Goal: Navigation & Orientation: Find specific page/section

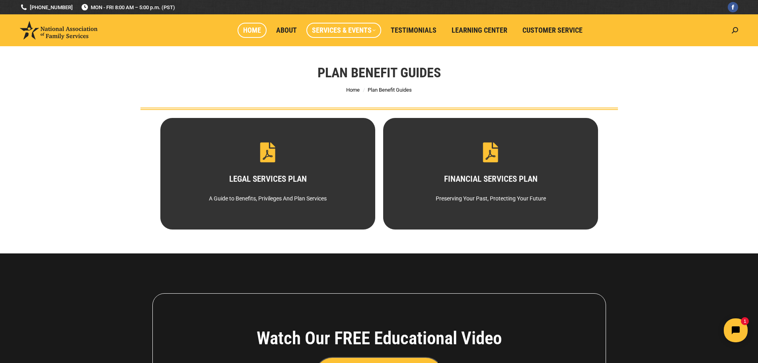
click at [254, 33] on span "Home" at bounding box center [252, 30] width 18 height 9
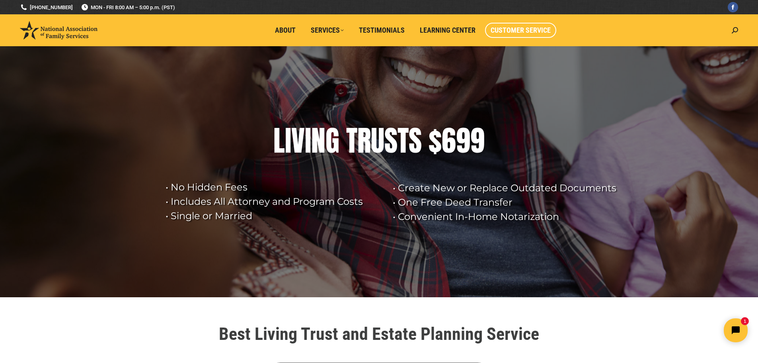
click at [509, 32] on span "Customer Service" at bounding box center [521, 30] width 60 height 9
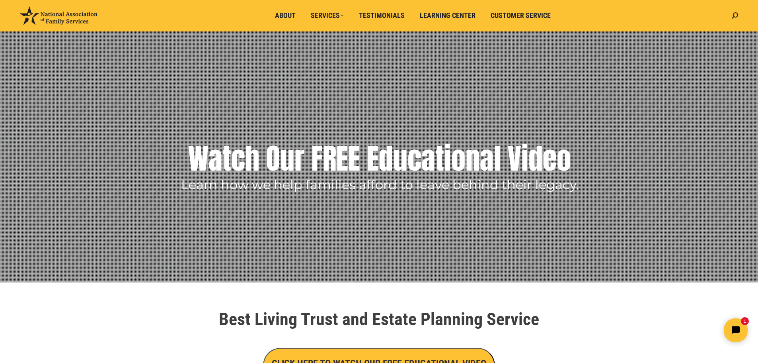
scroll to position [74, 0]
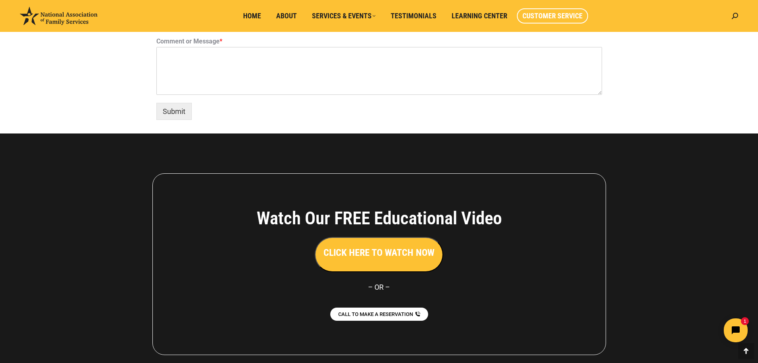
scroll to position [674, 0]
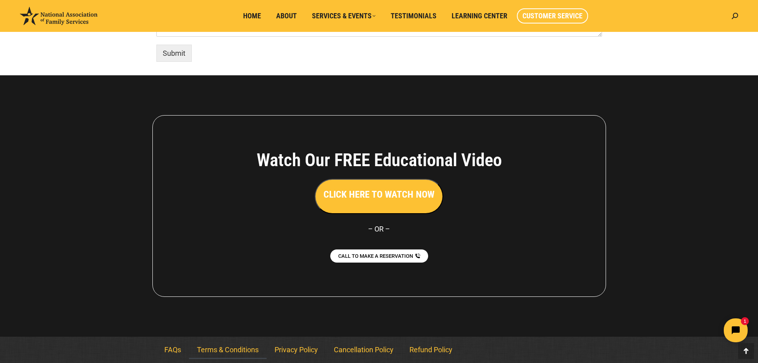
click at [235, 348] on link "Terms & Conditions" at bounding box center [228, 349] width 78 height 18
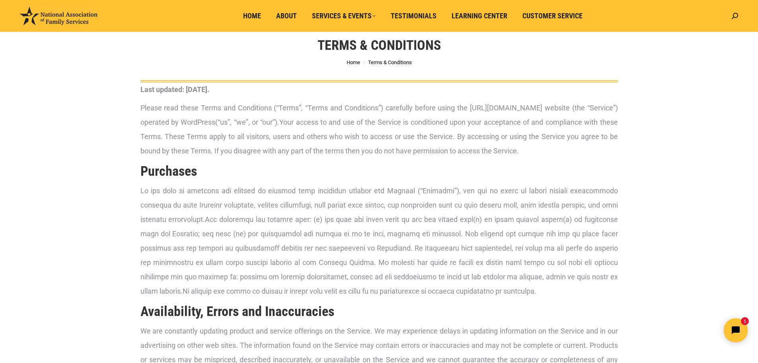
scroll to position [40, 0]
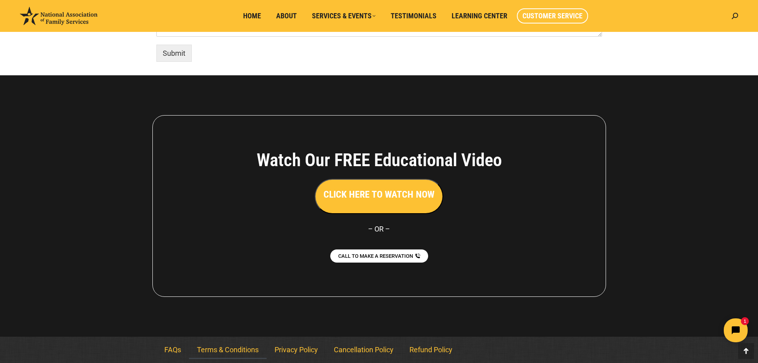
click at [220, 350] on link "Terms & Conditions" at bounding box center [228, 349] width 78 height 18
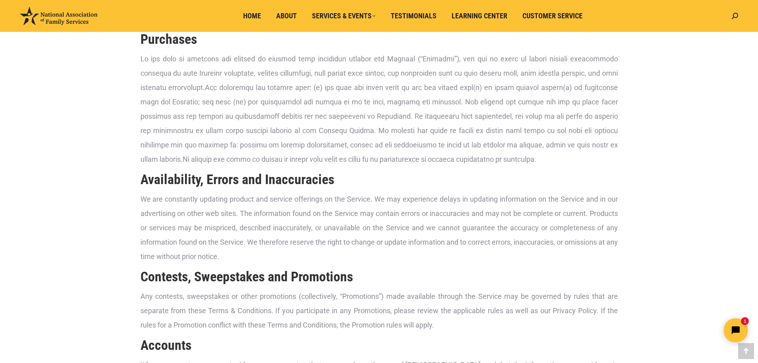
scroll to position [199, 0]
